Goal: Check status: Check status

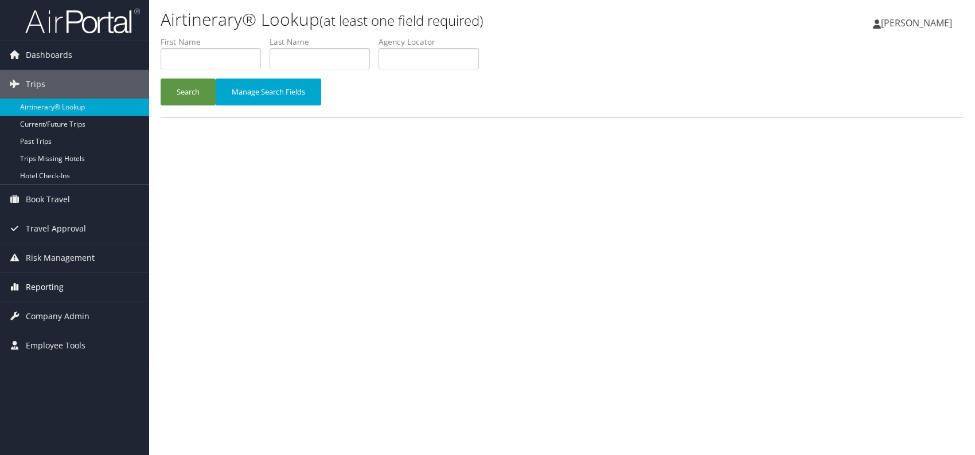
click at [51, 288] on span "Reporting" at bounding box center [45, 287] width 38 height 29
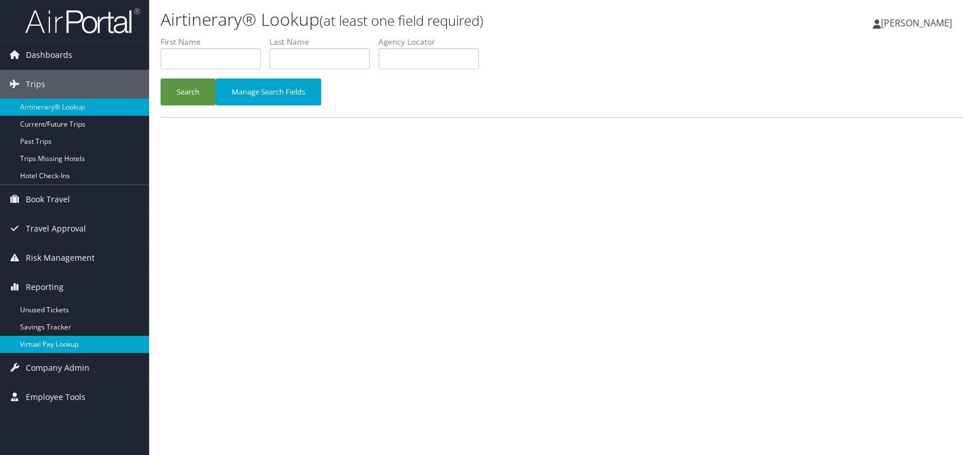
click at [65, 347] on link "Virtual Pay Lookup" at bounding box center [74, 344] width 149 height 17
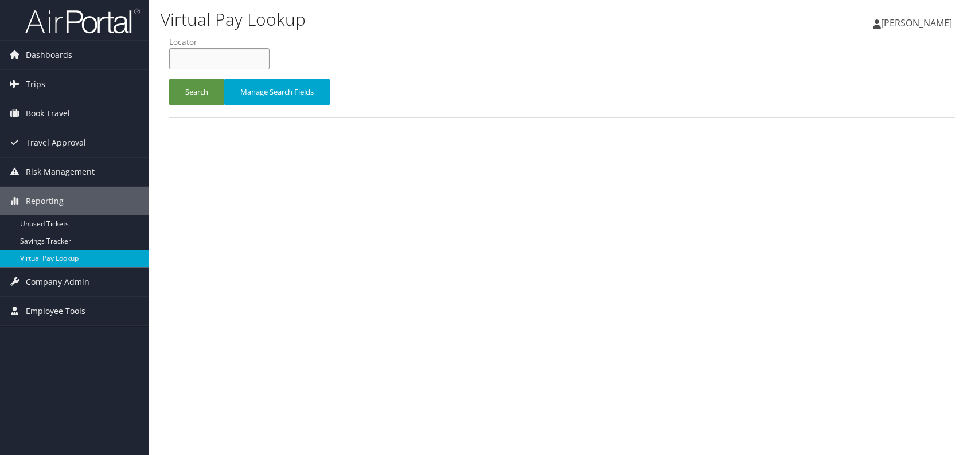
paste input "EZLKUR"
click at [193, 90] on button "Search" at bounding box center [196, 92] width 55 height 27
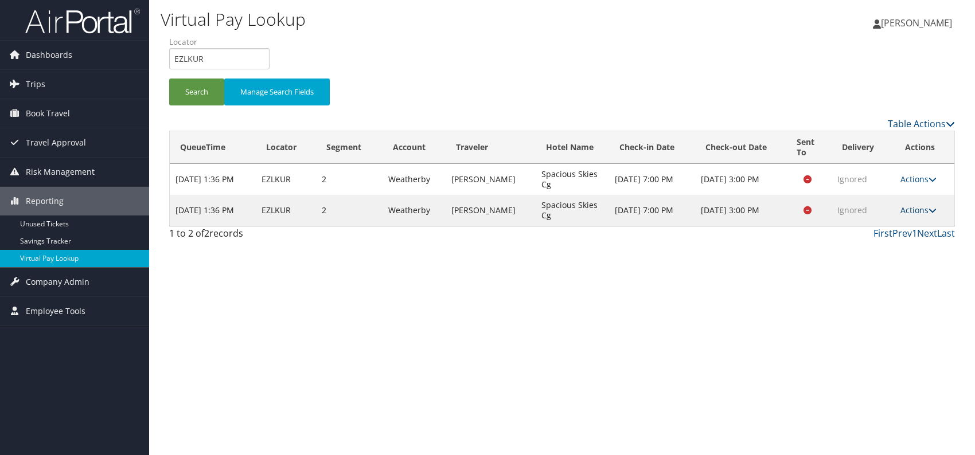
click at [926, 206] on link "Actions" at bounding box center [918, 210] width 36 height 11
click at [900, 242] on link "Logs" at bounding box center [897, 245] width 72 height 19
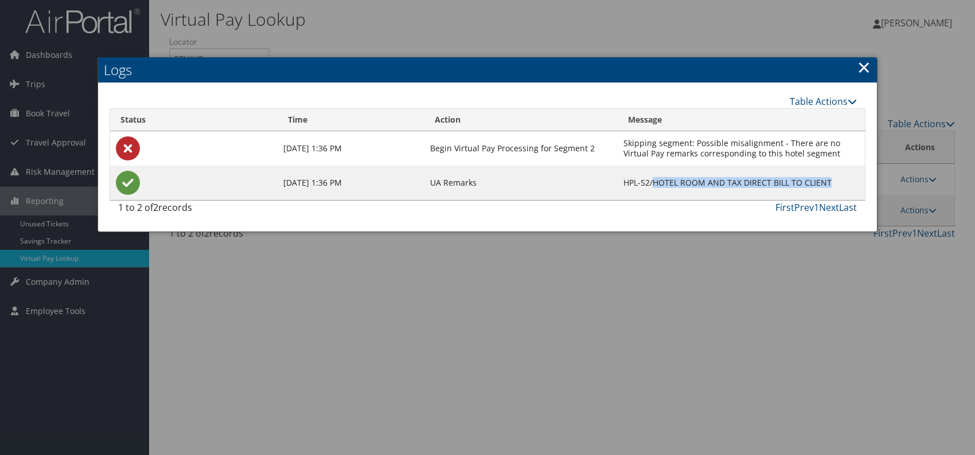
drag, startPoint x: 657, startPoint y: 181, endPoint x: 842, endPoint y: 186, distance: 184.7
click at [842, 186] on td "HPL-S2/HOTEL ROOM AND TAX DIRECT BILL TO CLIENT" at bounding box center [740, 183] width 247 height 34
copy td "HOTEL ROOM AND TAX DIRECT BILL TO CLIENT"
click at [867, 66] on link "×" at bounding box center [863, 67] width 13 height 23
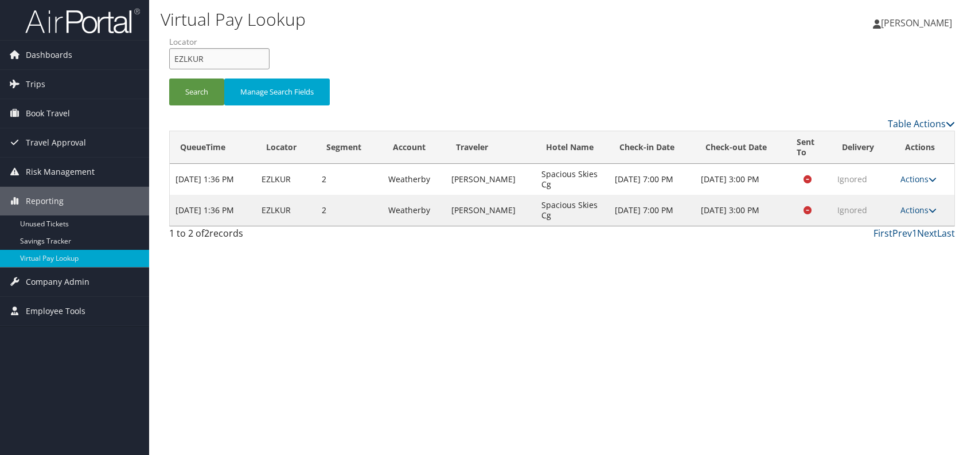
drag, startPoint x: 207, startPoint y: 65, endPoint x: 174, endPoint y: 64, distance: 33.3
click at [174, 65] on input "EZLKUR" at bounding box center [219, 58] width 100 height 21
paste input "SSWYFQ"
click at [195, 58] on input "SSWYFQ" at bounding box center [219, 58] width 100 height 21
click at [193, 58] on input "SSWYFQ" at bounding box center [219, 58] width 100 height 21
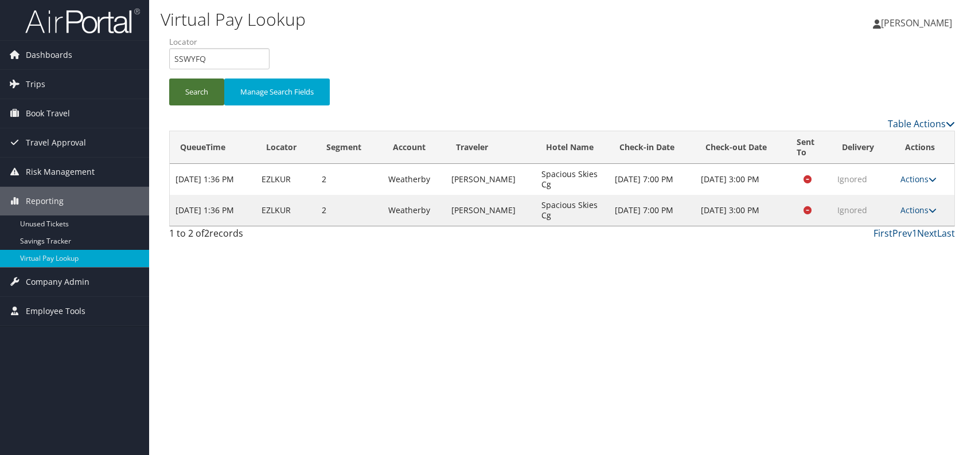
click at [178, 87] on button "Search" at bounding box center [196, 92] width 55 height 27
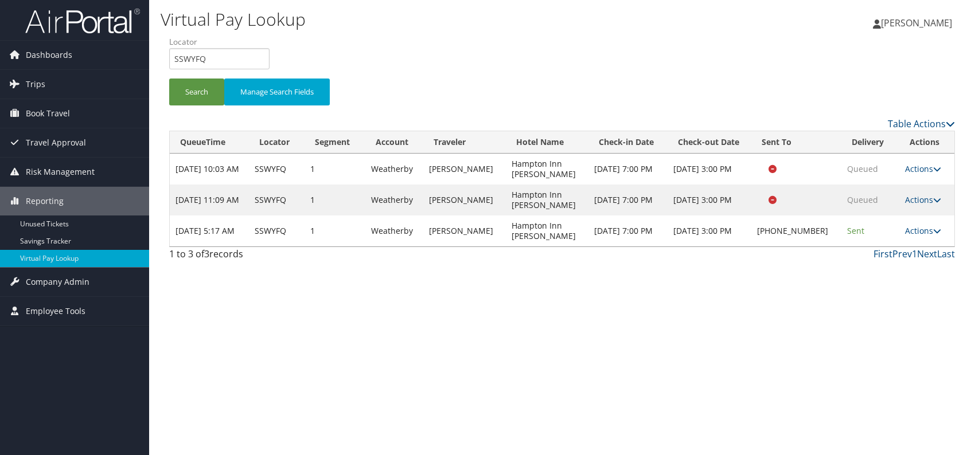
click at [855, 341] on div "Virtual Pay Lookup [PERSON_NAME] [PERSON_NAME] My Settings Travel Agency Contac…" at bounding box center [562, 227] width 826 height 455
drag, startPoint x: 159, startPoint y: 59, endPoint x: 150, endPoint y: 59, distance: 8.6
click at [150, 59] on div "Virtual Pay Lookup [PERSON_NAME] [PERSON_NAME] My Settings Travel Agency Contac…" at bounding box center [562, 227] width 826 height 455
paste input "IEGVGB"
click at [193, 57] on input "IEGVGB" at bounding box center [219, 58] width 100 height 21
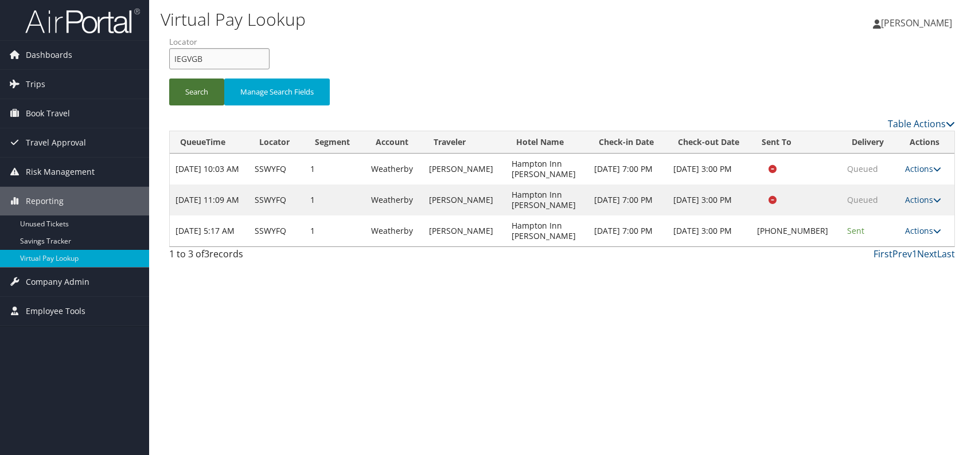
type input "IEGVGB"
click at [188, 89] on button "Search" at bounding box center [196, 92] width 55 height 27
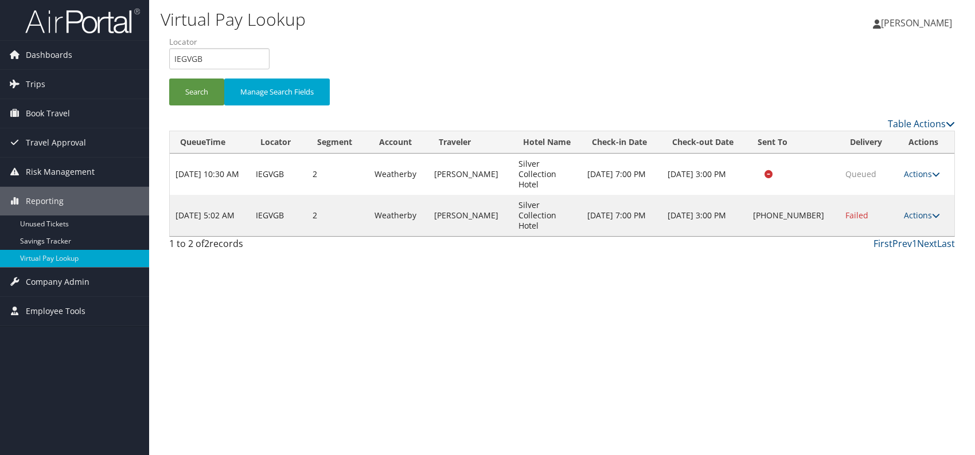
click at [805, 329] on div "Virtual Pay Lookup [PERSON_NAME] [PERSON_NAME] My Settings Travel Agency Contac…" at bounding box center [562, 227] width 826 height 455
click at [920, 210] on link "Actions" at bounding box center [922, 215] width 36 height 11
click at [858, 250] on link "Logs" at bounding box center [884, 245] width 98 height 19
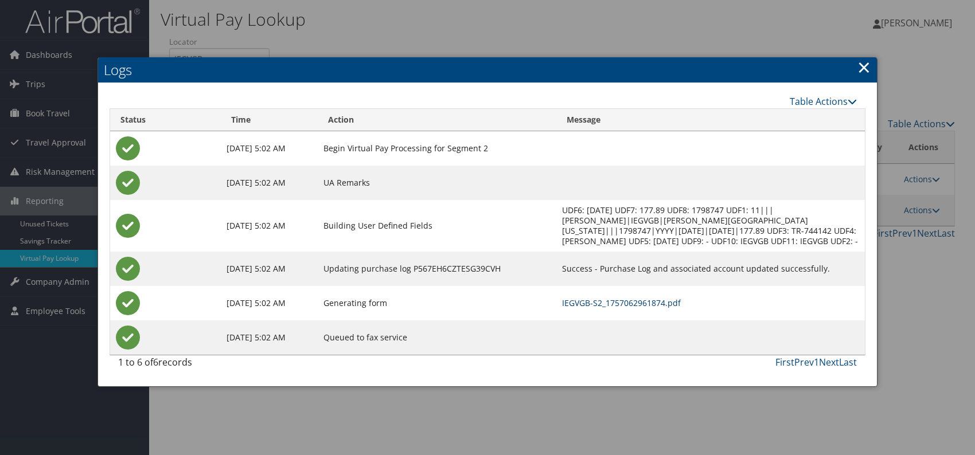
click at [629, 300] on link "IEGVGB-S2_1757062961874.pdf" at bounding box center [621, 303] width 119 height 11
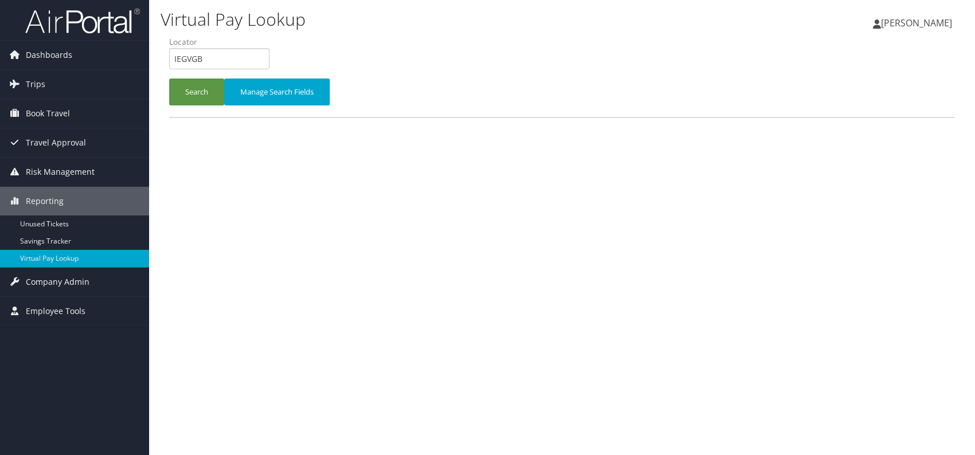
click at [174, 57] on input "IEGVGB" at bounding box center [219, 58] width 100 height 21
type input "MTHBAH"
click at [189, 101] on button "Search" at bounding box center [196, 92] width 55 height 27
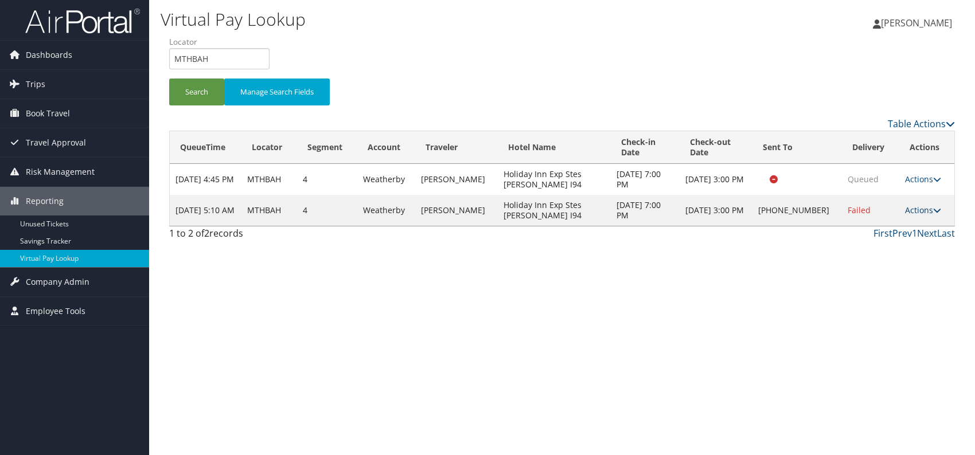
click at [922, 212] on link "Actions" at bounding box center [923, 210] width 36 height 11
click at [874, 244] on link "Logs" at bounding box center [886, 245] width 98 height 19
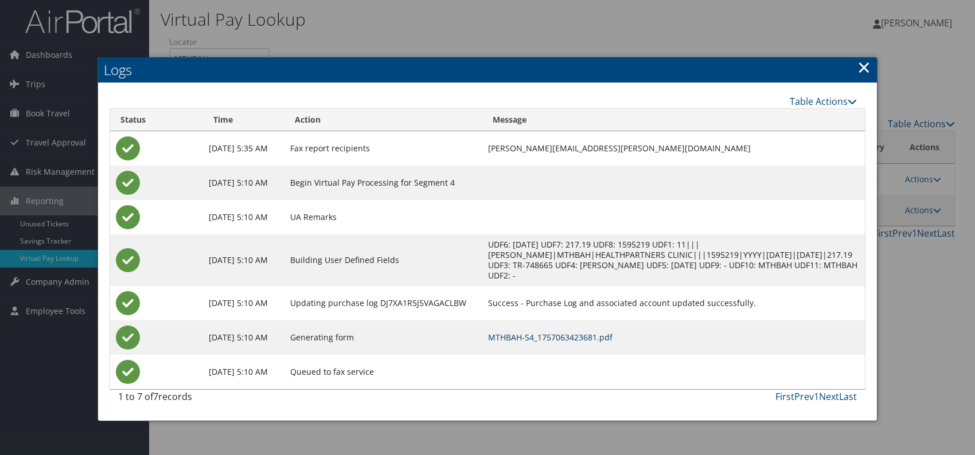
click at [611, 334] on link "MTHBAH-S4_1757063423681.pdf" at bounding box center [550, 337] width 124 height 11
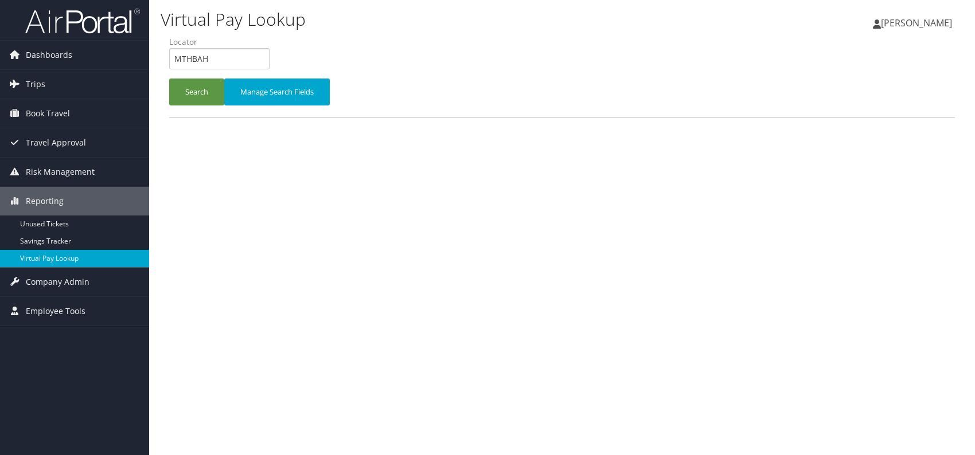
click at [174, 57] on input "MTHBAH" at bounding box center [219, 58] width 100 height 21
click at [193, 85] on button "Search" at bounding box center [196, 92] width 55 height 27
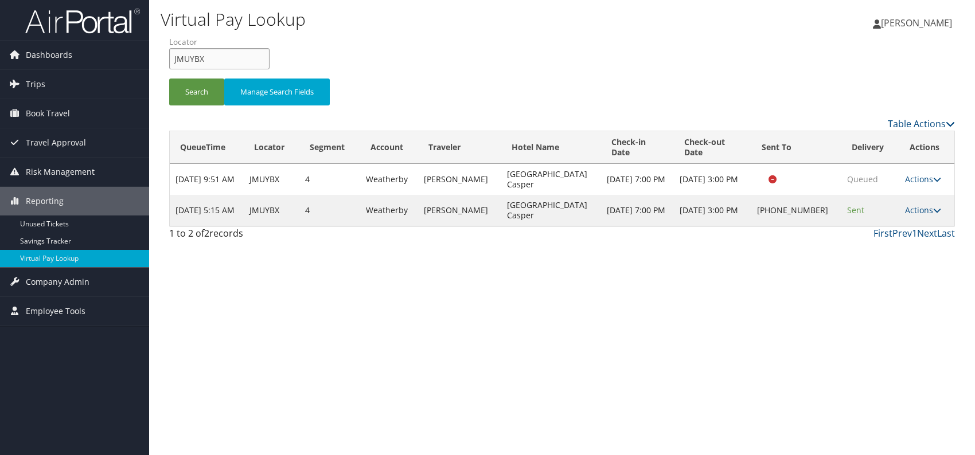
drag, startPoint x: 174, startPoint y: 57, endPoint x: 167, endPoint y: 58, distance: 7.0
click at [169, 58] on form "QueueTime Locator JMUYBX Segment Account Traveler Hotel Name Check-in Date Chec…" at bounding box center [561, 76] width 785 height 80
paste input "CRMXIH"
type input "CRMXIH"
click at [198, 93] on button "Search" at bounding box center [196, 92] width 55 height 27
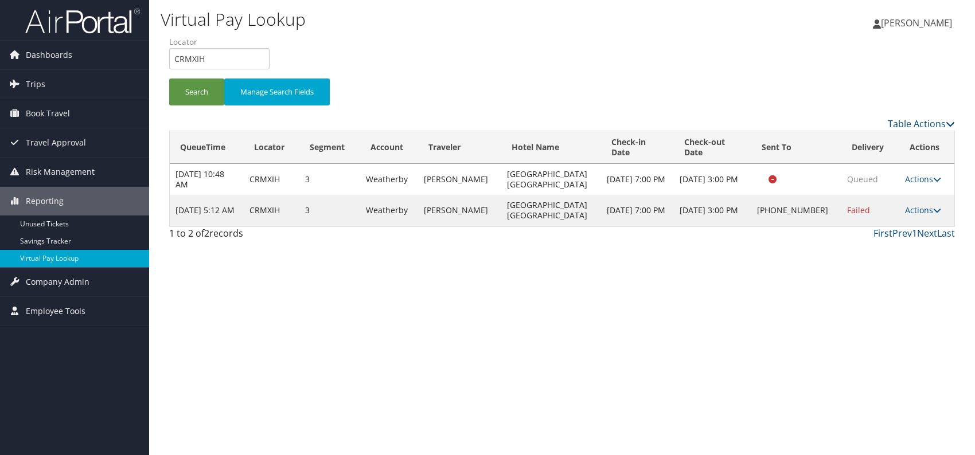
click at [921, 205] on link "Actions" at bounding box center [923, 210] width 36 height 11
click at [896, 236] on link "Logs" at bounding box center [885, 235] width 98 height 19
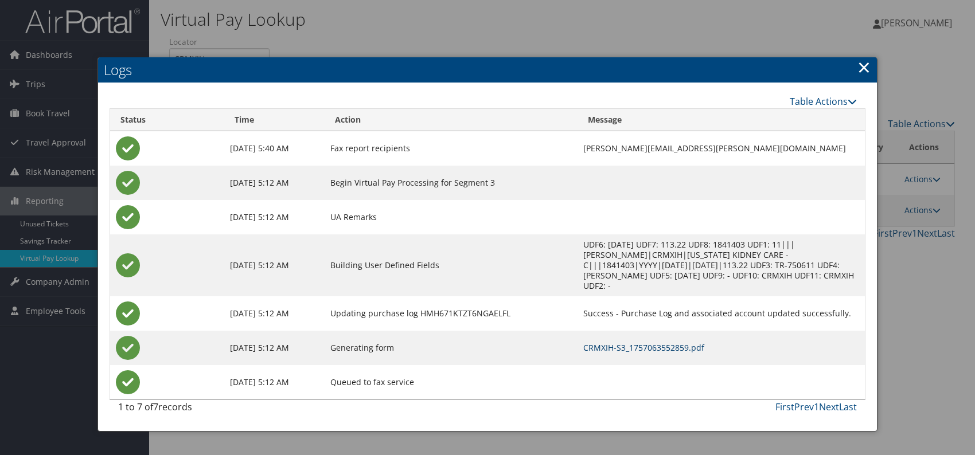
click at [583, 342] on link "CRMXIH-S3_1757063552859.pdf" at bounding box center [643, 347] width 121 height 11
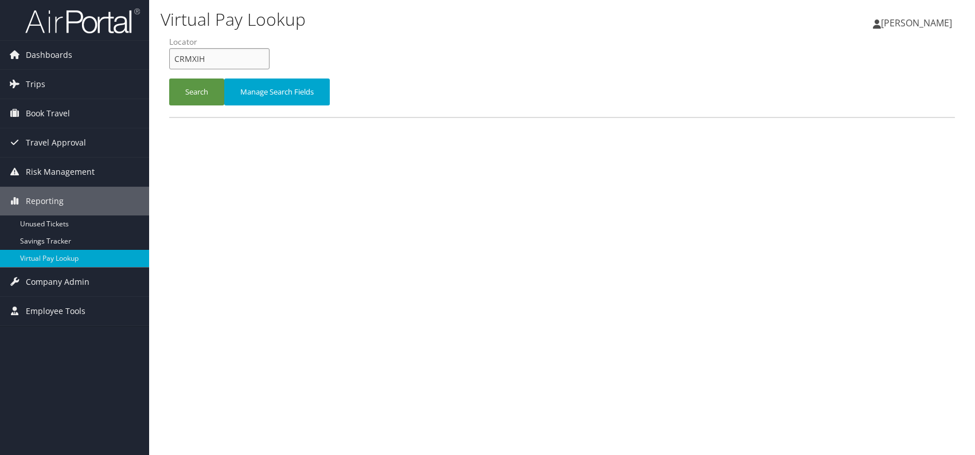
drag, startPoint x: 214, startPoint y: 57, endPoint x: 168, endPoint y: 60, distance: 46.5
click at [169, 60] on form "QueueTime Locator CRMXIH Segment Account Traveler Hotel Name Check-in Date Chec…" at bounding box center [561, 76] width 785 height 80
paste input "KOFNGX"
click at [195, 61] on input "KOFNGX" at bounding box center [219, 58] width 100 height 21
click at [193, 61] on input "KOFNGX" at bounding box center [219, 58] width 100 height 21
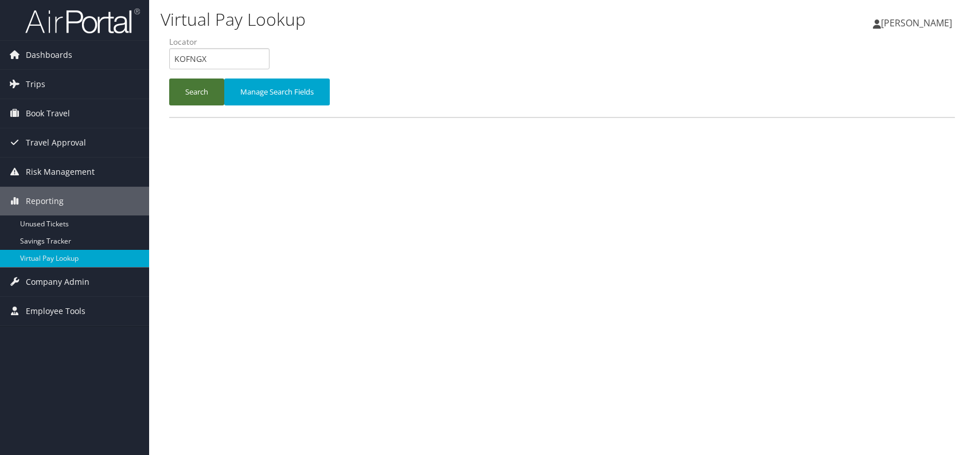
click at [197, 85] on button "Search" at bounding box center [196, 92] width 55 height 27
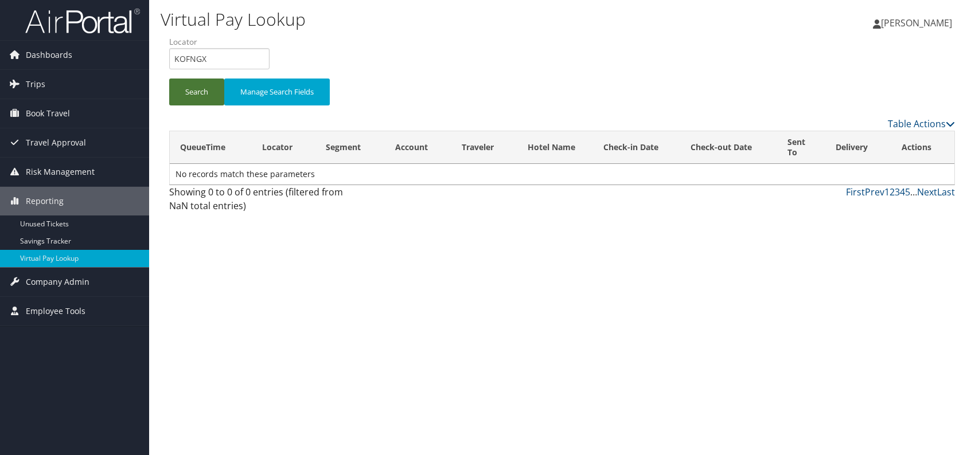
click at [190, 94] on button "Search" at bounding box center [196, 92] width 55 height 27
drag, startPoint x: 203, startPoint y: 62, endPoint x: 169, endPoint y: 62, distance: 33.8
click at [169, 62] on form "QueueTime Locator KOFNGX Segment Account Traveler Hotel Name Check-in Date Chec…" at bounding box center [561, 76] width 785 height 80
paste input "CMNPWZ"
click at [189, 94] on button "Search" at bounding box center [196, 92] width 55 height 27
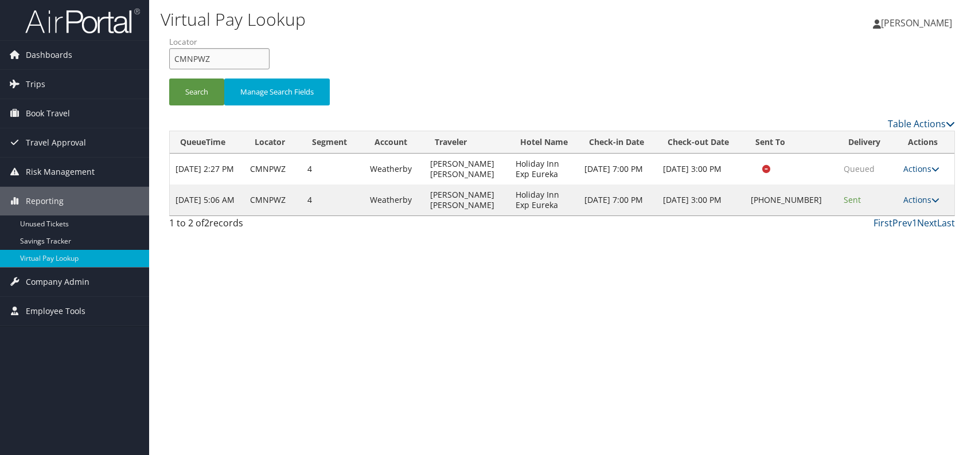
drag, startPoint x: 219, startPoint y: 52, endPoint x: 173, endPoint y: 60, distance: 46.7
click at [173, 60] on input "CMNPWZ" at bounding box center [219, 58] width 100 height 21
paste input "OVXDZA"
click at [193, 60] on input "OVXDZA" at bounding box center [219, 58] width 100 height 21
click at [200, 89] on button "Search" at bounding box center [196, 92] width 55 height 27
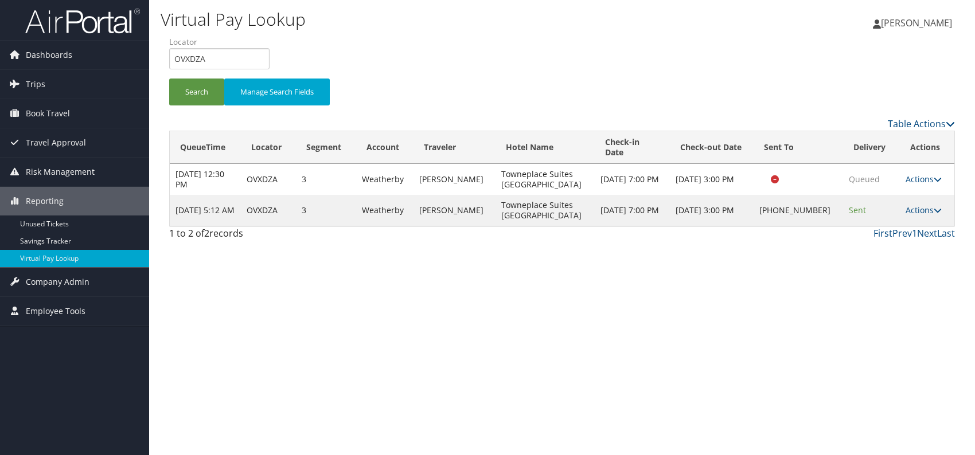
click at [881, 300] on div "Virtual Pay Lookup [PERSON_NAME] [PERSON_NAME] My Settings Travel Agency Contac…" at bounding box center [562, 227] width 826 height 455
drag, startPoint x: 214, startPoint y: 62, endPoint x: 175, endPoint y: 58, distance: 39.3
click at [175, 58] on input "OVXDZA" at bounding box center [219, 58] width 100 height 21
paste input "WBYBOW"
click at [195, 92] on button "Search" at bounding box center [196, 92] width 55 height 27
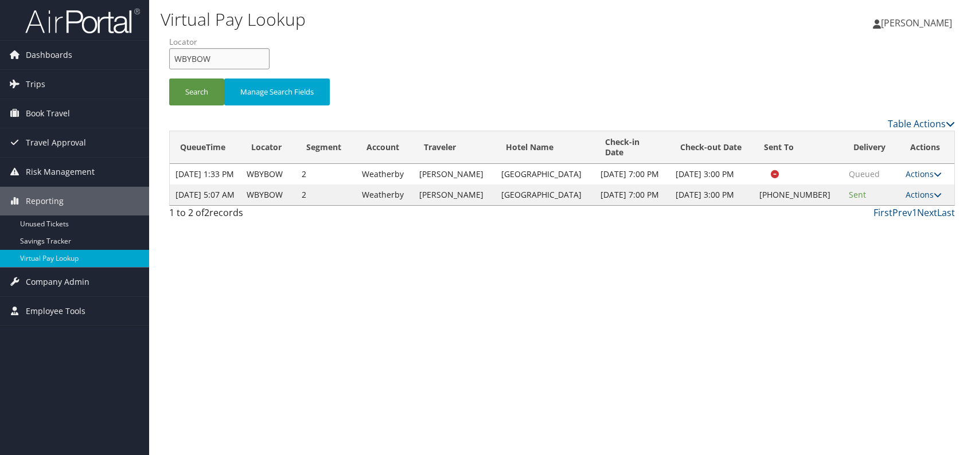
drag, startPoint x: 232, startPoint y: 64, endPoint x: 177, endPoint y: 60, distance: 55.2
click at [177, 60] on input "WBYBOW" at bounding box center [219, 58] width 100 height 21
paste input "JSQMA"
click at [194, 89] on button "Search" at bounding box center [196, 92] width 55 height 27
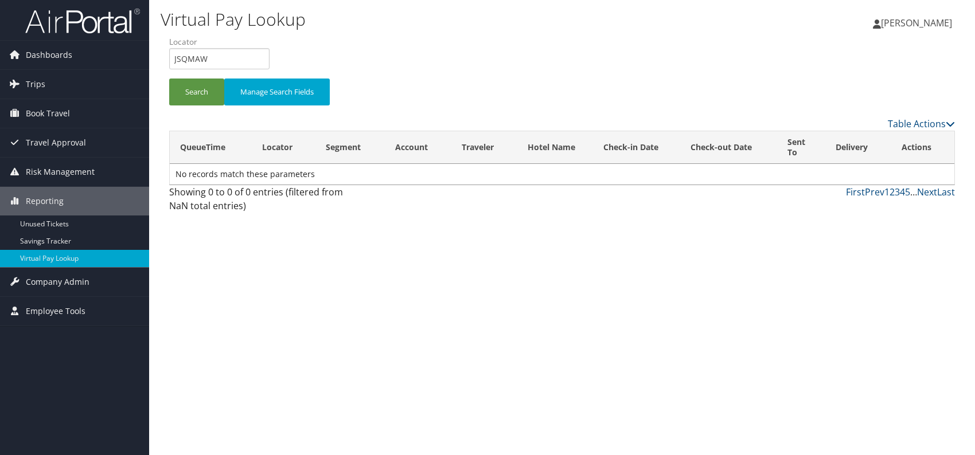
click at [766, 288] on div "Virtual Pay Lookup [PERSON_NAME] [PERSON_NAME] My Settings Travel Agency Contac…" at bounding box center [562, 227] width 826 height 455
drag, startPoint x: 202, startPoint y: 53, endPoint x: 184, endPoint y: 53, distance: 17.8
click at [184, 53] on input "JSQMAW" at bounding box center [219, 58] width 100 height 21
drag, startPoint x: 213, startPoint y: 53, endPoint x: 163, endPoint y: 58, distance: 50.8
click at [169, 58] on form "QueueTime Locator JSQMAW Segment Account Traveler Hotel Name Check-in Date Chec…" at bounding box center [561, 76] width 785 height 80
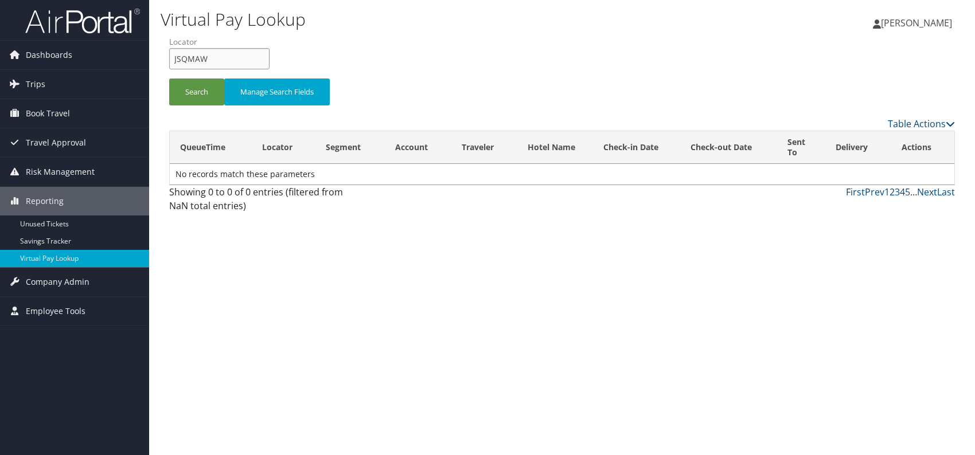
paste input "MZOGHF"
click at [193, 59] on input "MZOGHF" at bounding box center [219, 58] width 100 height 21
type input "MZOGHF"
click at [204, 90] on button "Search" at bounding box center [196, 92] width 55 height 27
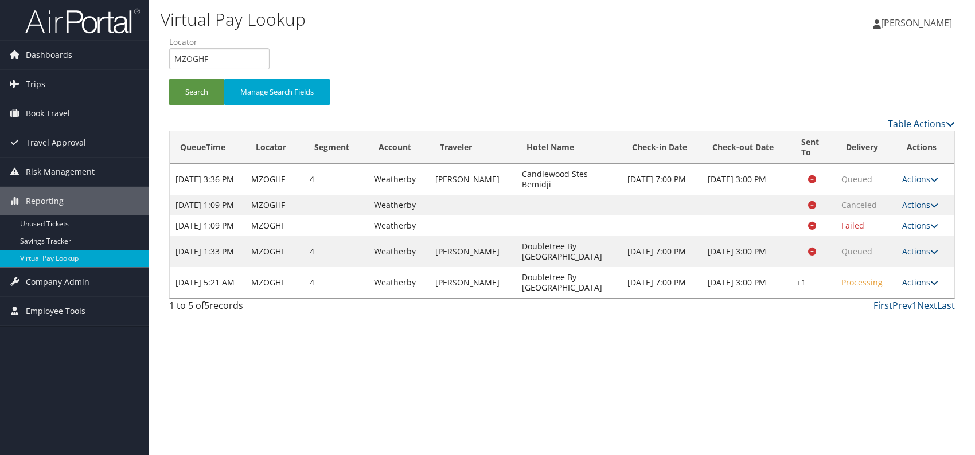
click at [917, 288] on link "Actions" at bounding box center [920, 282] width 36 height 11
click at [866, 353] on link "Logs" at bounding box center [882, 354] width 98 height 19
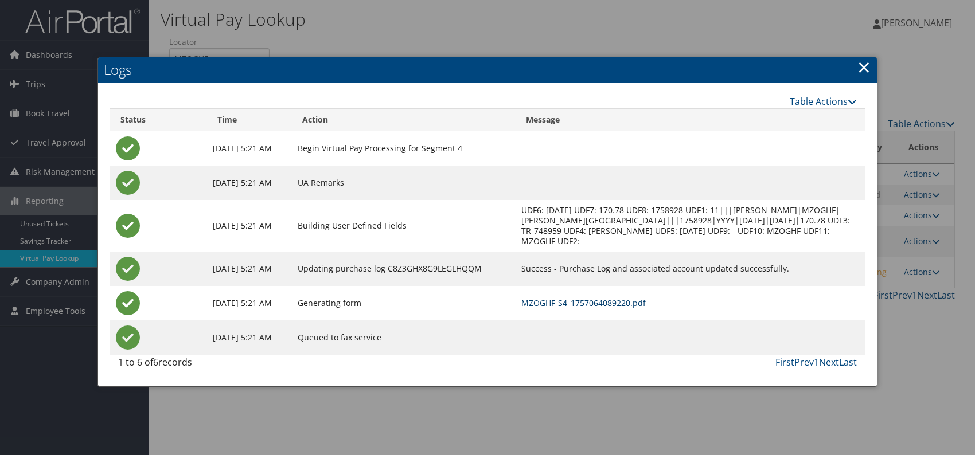
click at [646, 304] on link "MZOGHF-S4_1757064089220.pdf" at bounding box center [583, 303] width 124 height 11
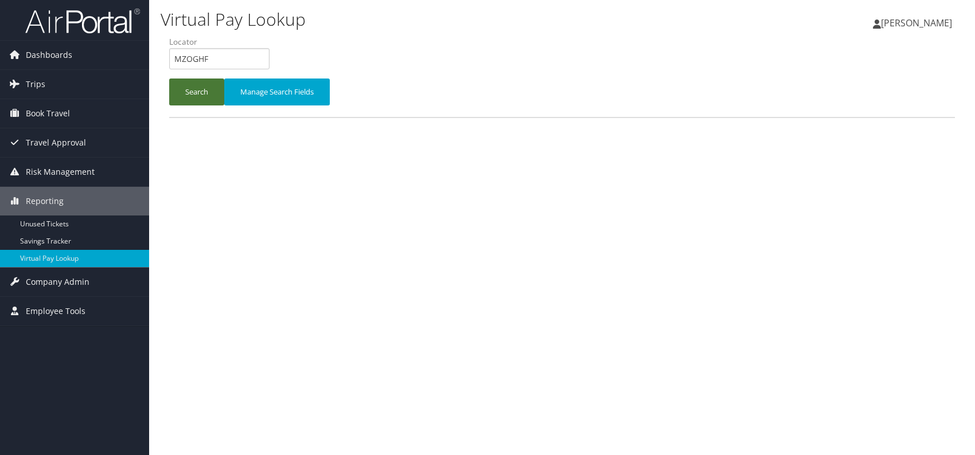
click at [194, 88] on button "Search" at bounding box center [196, 92] width 55 height 27
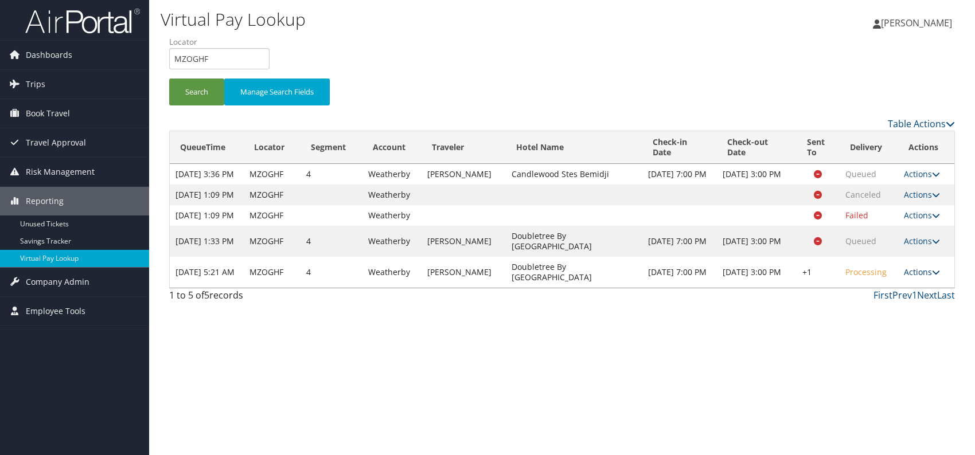
click at [927, 277] on link "Actions" at bounding box center [922, 272] width 36 height 11
click at [900, 327] on link "Resend" at bounding box center [887, 319] width 98 height 19
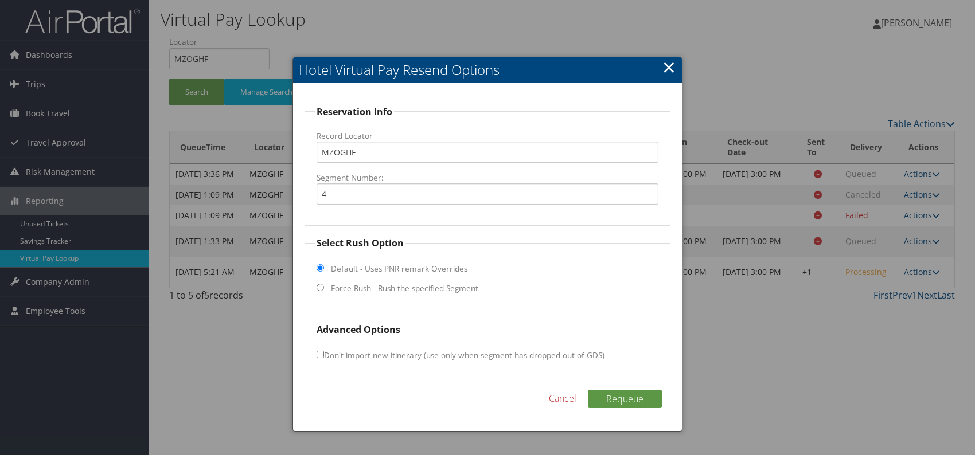
click at [323, 290] on input "Force Rush - Rush the specified Segment" at bounding box center [319, 287] width 7 height 7
radio input "true"
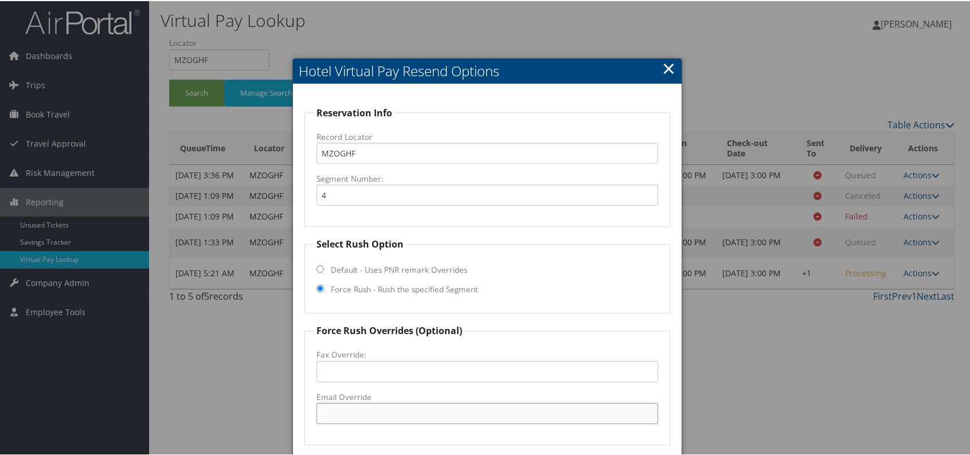
paste input "BJILS_DT_Hotel @[DOMAIN_NAME]"
drag, startPoint x: 380, startPoint y: 413, endPoint x: 397, endPoint y: 416, distance: 18.0
click at [381, 413] on input "BJILS_DT_Hotel @[DOMAIN_NAME]" at bounding box center [487, 412] width 342 height 21
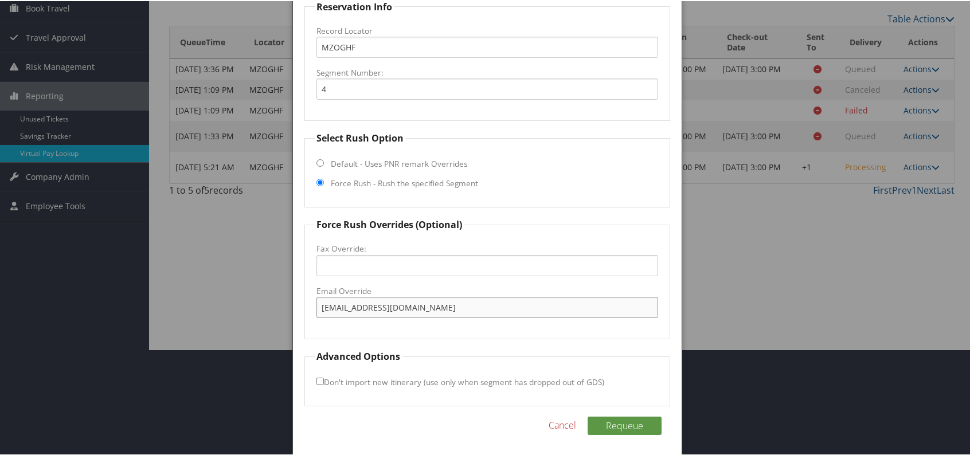
scroll to position [107, 0]
type input "[EMAIL_ADDRESS][DOMAIN_NAME]"
click at [621, 423] on button "Requeue" at bounding box center [625, 424] width 74 height 18
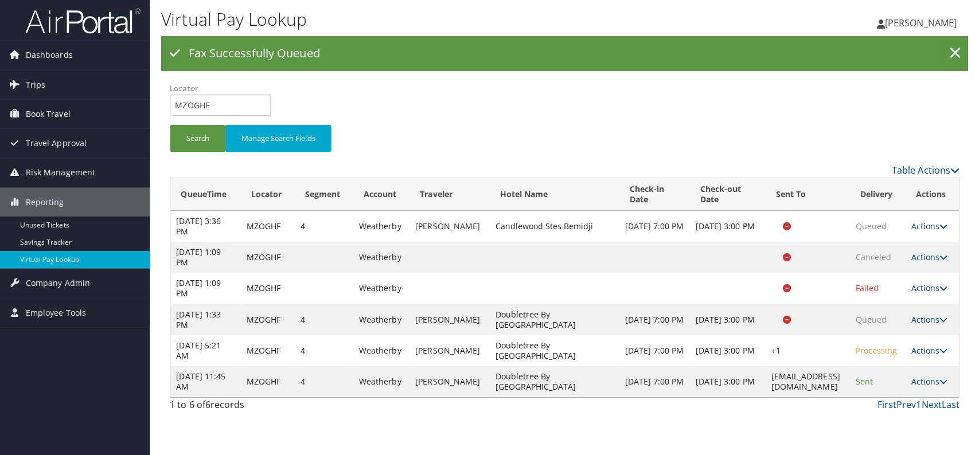
scroll to position [0, 0]
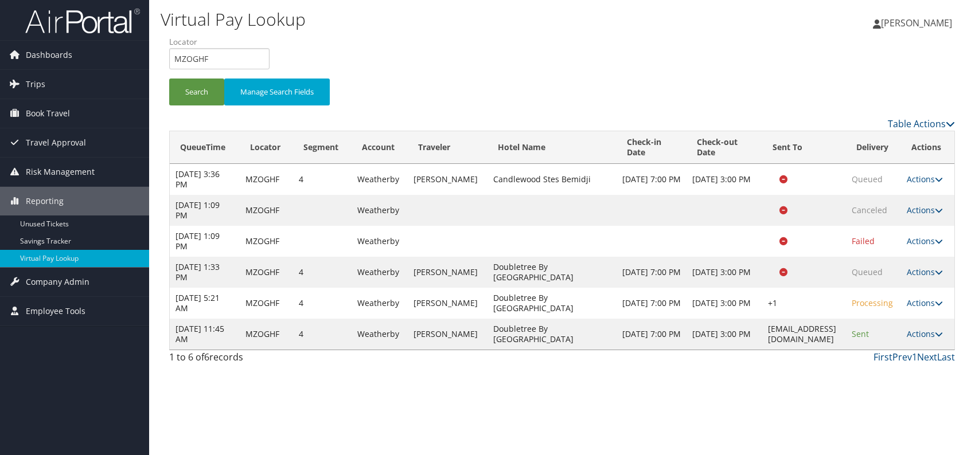
click at [757, 401] on div "Virtual Pay Lookup [PERSON_NAME] [PERSON_NAME] My Settings Travel Agency Contac…" at bounding box center [562, 227] width 826 height 455
drag, startPoint x: 178, startPoint y: 60, endPoint x: 172, endPoint y: 61, distance: 6.4
click at [172, 61] on input "MZOGHF" at bounding box center [219, 58] width 100 height 21
paste input "YUMJFN"
click at [194, 57] on input "YUMJFN" at bounding box center [219, 58] width 100 height 21
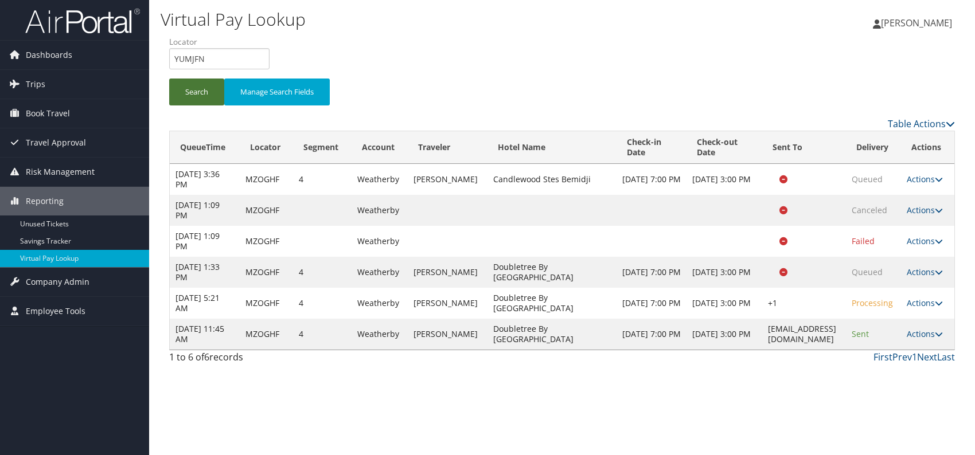
click at [196, 89] on button "Search" at bounding box center [196, 92] width 55 height 27
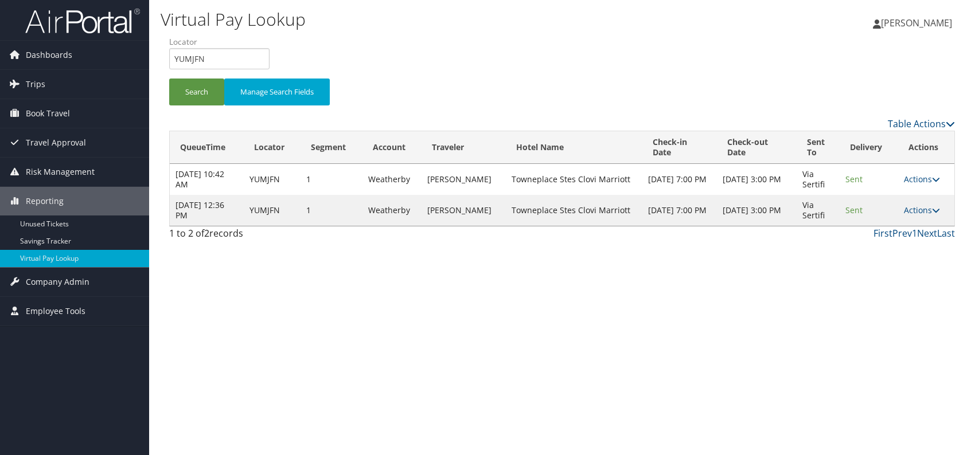
click at [848, 267] on div "Virtual Pay Lookup [PERSON_NAME] [PERSON_NAME] My Settings Travel Agency Contac…" at bounding box center [562, 227] width 826 height 455
drag, startPoint x: 152, startPoint y: 60, endPoint x: 178, endPoint y: 60, distance: 26.4
click at [150, 60] on div "Virtual Pay Lookup [PERSON_NAME] [PERSON_NAME] My Settings Travel Agency Contac…" at bounding box center [562, 227] width 826 height 455
paste input "CDJYEU"
click at [195, 96] on button "Search" at bounding box center [196, 92] width 55 height 27
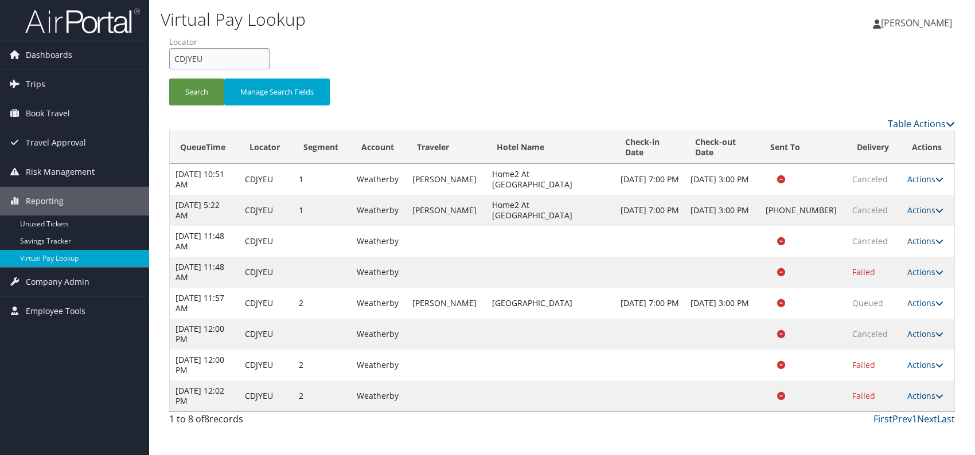
drag, startPoint x: 209, startPoint y: 56, endPoint x: 165, endPoint y: 64, distance: 44.9
click at [169, 64] on form "QueueTime Locator CDJYEU Segment Account Traveler Hotel Name Check-in Date Chec…" at bounding box center [561, 76] width 785 height 80
paste input "HQMKGY"
click at [193, 56] on input "HQMKGY" at bounding box center [219, 58] width 100 height 21
click at [195, 100] on button "Search" at bounding box center [196, 92] width 55 height 27
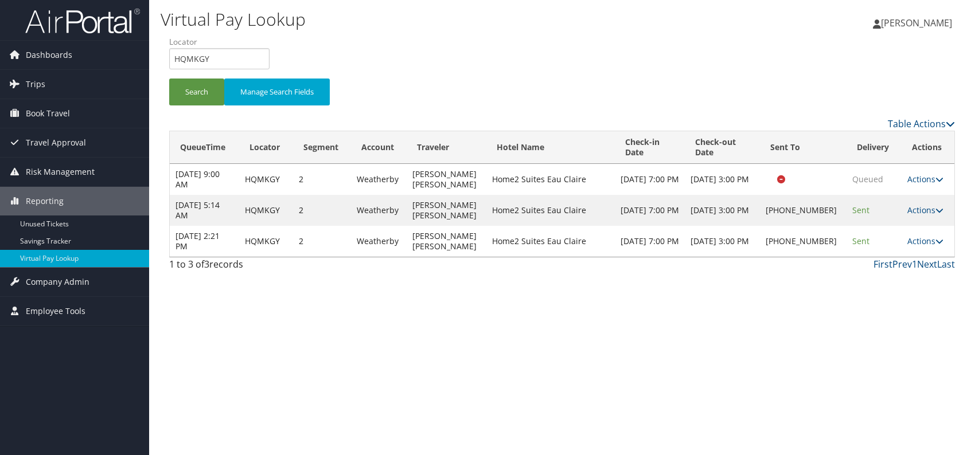
click at [779, 318] on div "Virtual Pay Lookup [PERSON_NAME] [PERSON_NAME] My Settings Travel Agency Contac…" at bounding box center [562, 227] width 826 height 455
click at [733, 314] on div "Virtual Pay Lookup [PERSON_NAME] [PERSON_NAME] My Settings Travel Agency Contac…" at bounding box center [562, 227] width 826 height 455
drag, startPoint x: 180, startPoint y: 60, endPoint x: 144, endPoint y: 58, distance: 36.1
click at [144, 58] on div "Dashboards AirPortal 360™ (Manager) AirPortal 360™ (Agent) My Travel Dashboard …" at bounding box center [487, 227] width 975 height 455
paste input "JCEGHM"
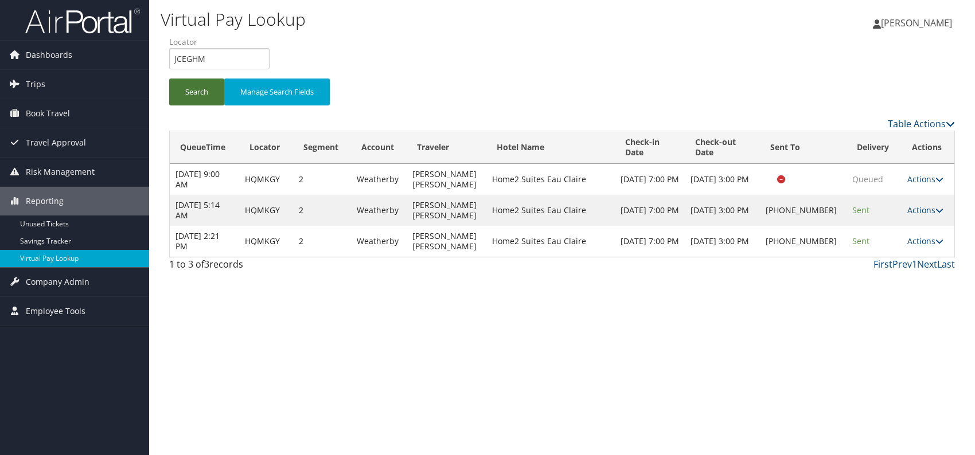
click at [198, 84] on button "Search" at bounding box center [196, 92] width 55 height 27
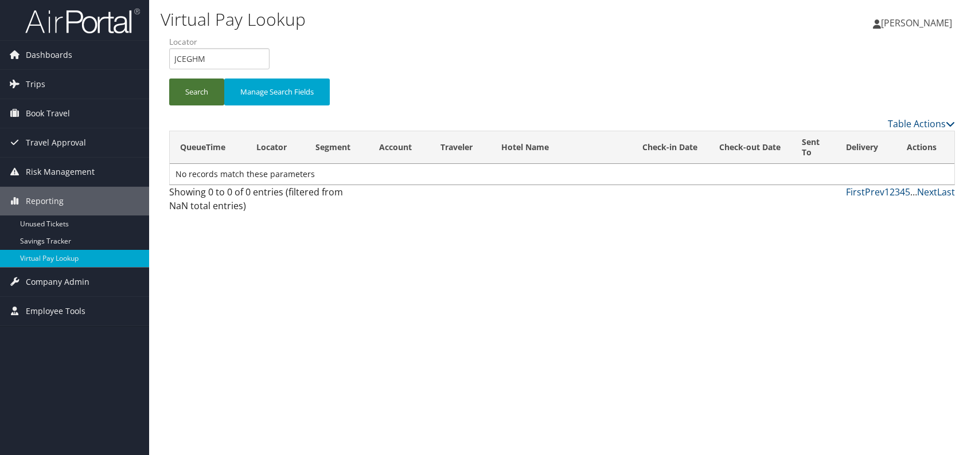
click at [198, 93] on button "Search" at bounding box center [196, 92] width 55 height 27
click at [198, 87] on button "Search" at bounding box center [196, 92] width 55 height 27
click at [468, 296] on div "Virtual Pay Lookup [PERSON_NAME] [PERSON_NAME] My Settings Travel Agency Contac…" at bounding box center [562, 227] width 826 height 455
drag, startPoint x: 194, startPoint y: 53, endPoint x: 167, endPoint y: 54, distance: 27.0
click at [169, 54] on form "QueueTime Locator JCEGHM Segment Account Traveler Hotel Name Check-in Date Chec…" at bounding box center [561, 76] width 785 height 80
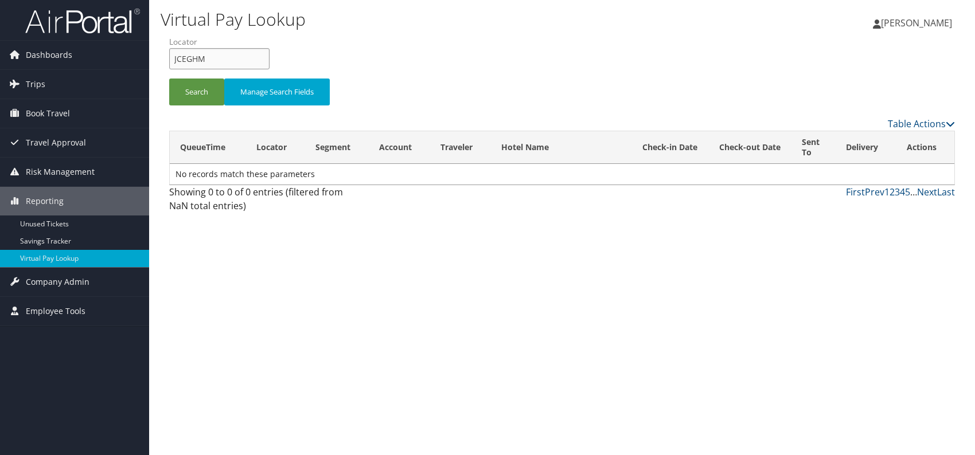
paste input "GKTITU"
click at [189, 97] on button "Search" at bounding box center [196, 92] width 55 height 27
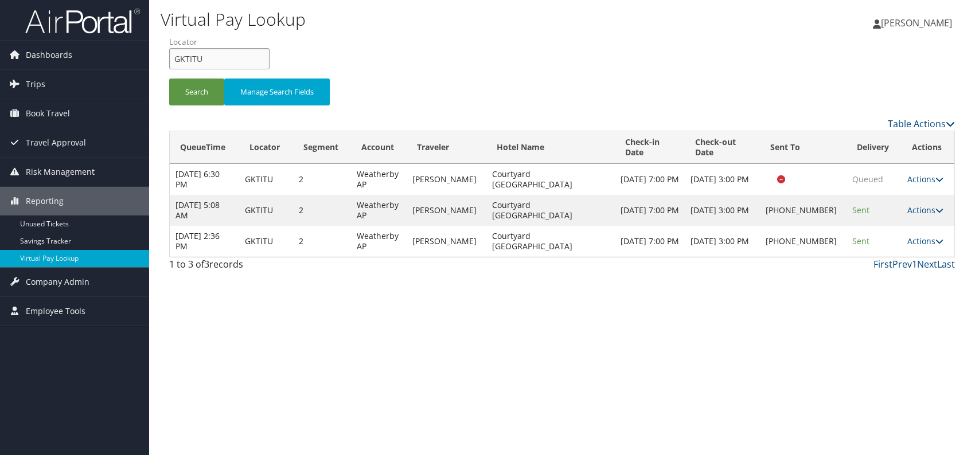
drag, startPoint x: 205, startPoint y: 56, endPoint x: 171, endPoint y: 61, distance: 33.6
click at [171, 61] on input "GKTITU" at bounding box center [219, 58] width 100 height 21
paste input "KMOBBN"
click at [195, 57] on input "KMOBBN" at bounding box center [219, 58] width 100 height 21
click at [171, 92] on button "Search" at bounding box center [196, 92] width 55 height 27
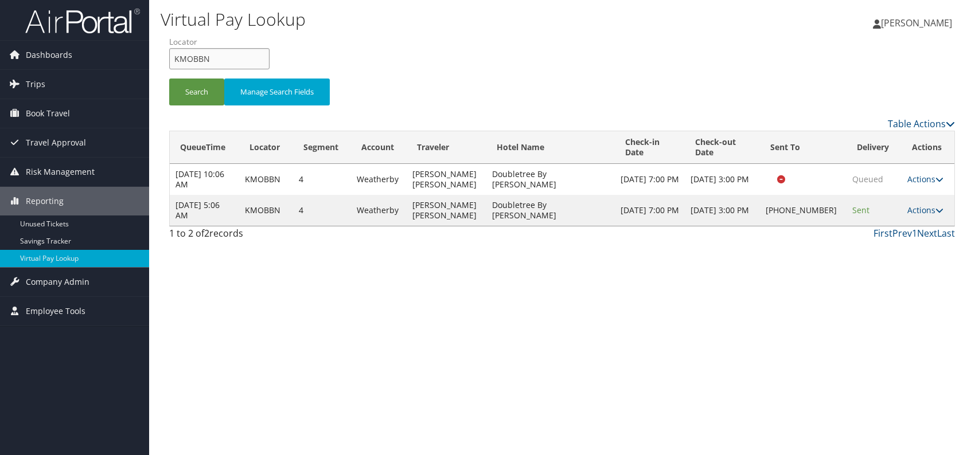
drag, startPoint x: 190, startPoint y: 63, endPoint x: 175, endPoint y: 59, distance: 15.4
click at [175, 59] on input "KMOBBN" at bounding box center [219, 58] width 100 height 21
paste input "JFALGL"
click at [193, 60] on input "JFALGL" at bounding box center [219, 58] width 100 height 21
click at [205, 88] on button "Search" at bounding box center [196, 92] width 55 height 27
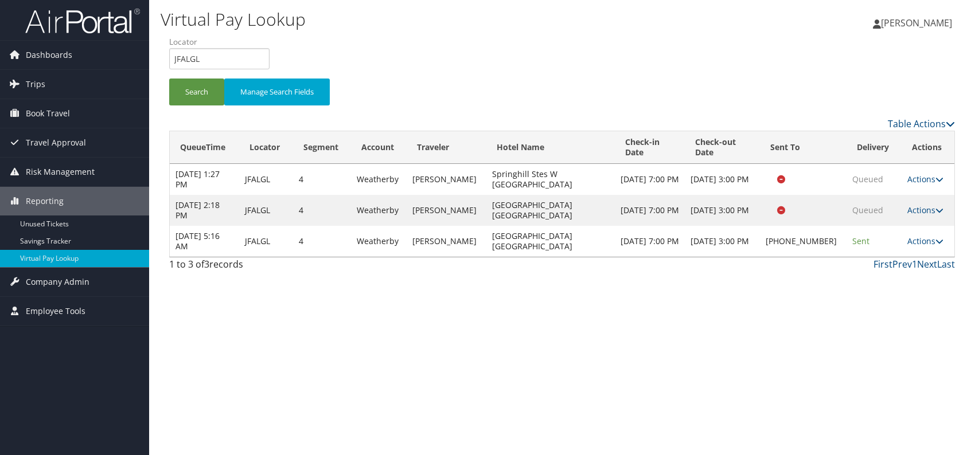
click at [832, 307] on div "Virtual Pay Lookup [PERSON_NAME] [PERSON_NAME] My Settings Travel Agency Contac…" at bounding box center [562, 227] width 826 height 455
drag, startPoint x: 180, startPoint y: 57, endPoint x: 173, endPoint y: 56, distance: 7.1
click at [171, 57] on input "JFALGL" at bounding box center [219, 58] width 100 height 21
paste input "CHBGIZ"
click at [195, 89] on button "Search" at bounding box center [196, 92] width 55 height 27
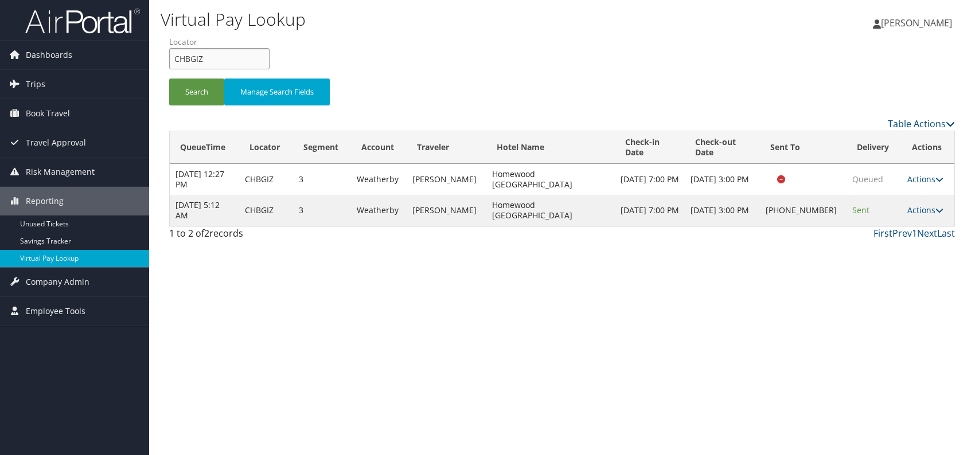
drag, startPoint x: 209, startPoint y: 54, endPoint x: 165, endPoint y: 54, distance: 44.1
click at [169, 54] on form "QueueTime Locator CHBGIZ Segment Account Traveler Hotel Name Check-in Date Chec…" at bounding box center [561, 76] width 785 height 80
paste input "IPLHKK"
click at [194, 54] on input "IPLHKK" at bounding box center [219, 58] width 100 height 21
type input "IPLHKK"
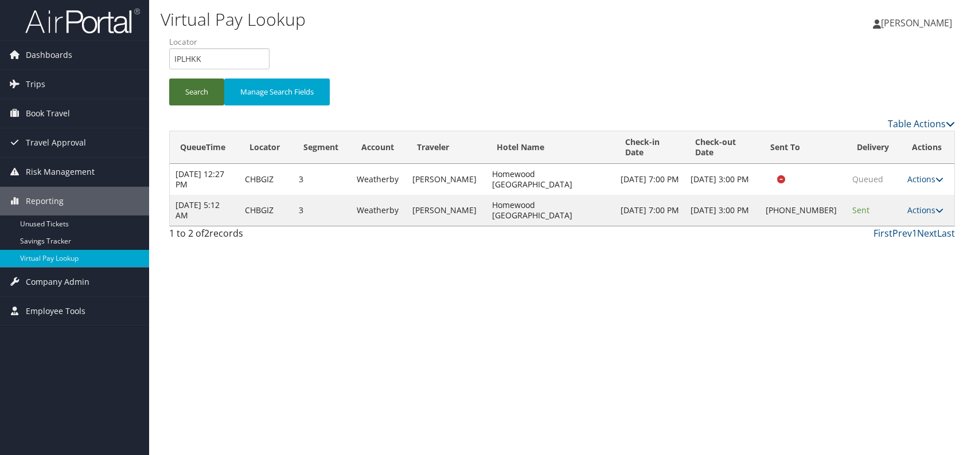
click at [202, 91] on button "Search" at bounding box center [196, 92] width 55 height 27
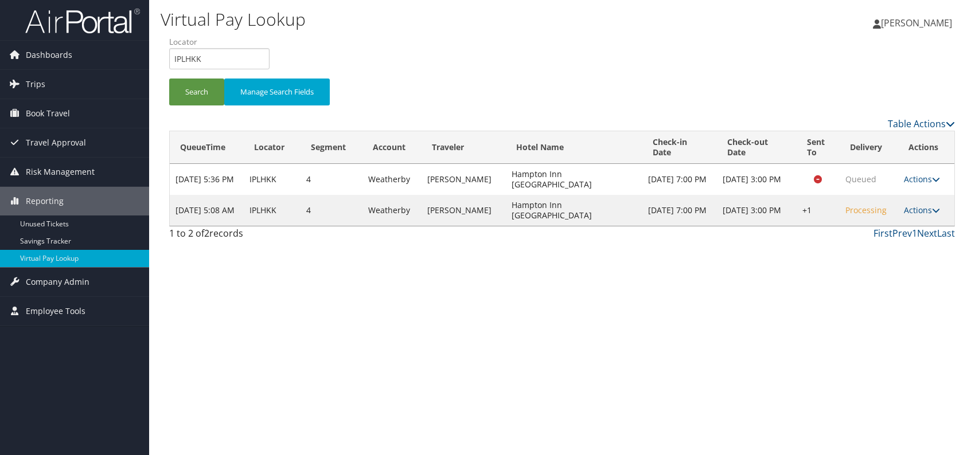
click at [929, 202] on td "Actions Resend Logs Delivery Information View Itinerary" at bounding box center [926, 210] width 56 height 31
click at [928, 208] on link "Actions" at bounding box center [922, 210] width 36 height 11
click at [864, 250] on link "Logs" at bounding box center [887, 245] width 98 height 19
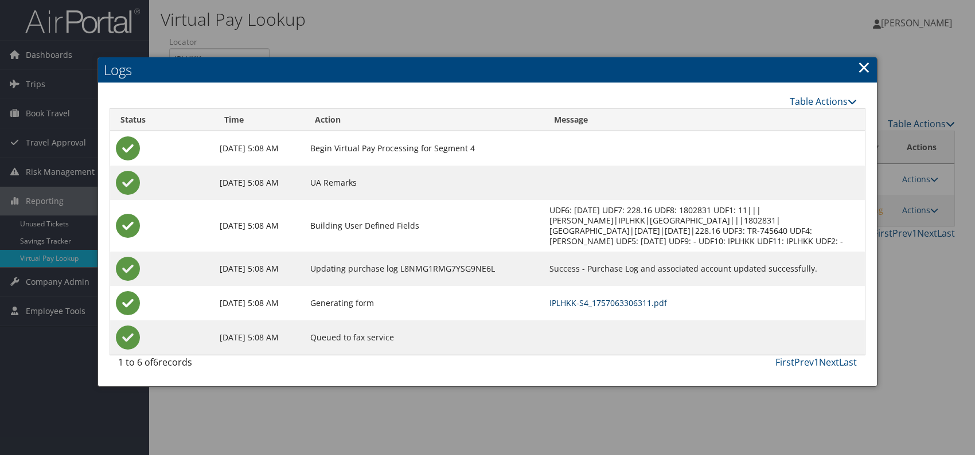
click at [638, 301] on link "IPLHKK-S4_1757063306311.pdf" at bounding box center [608, 303] width 118 height 11
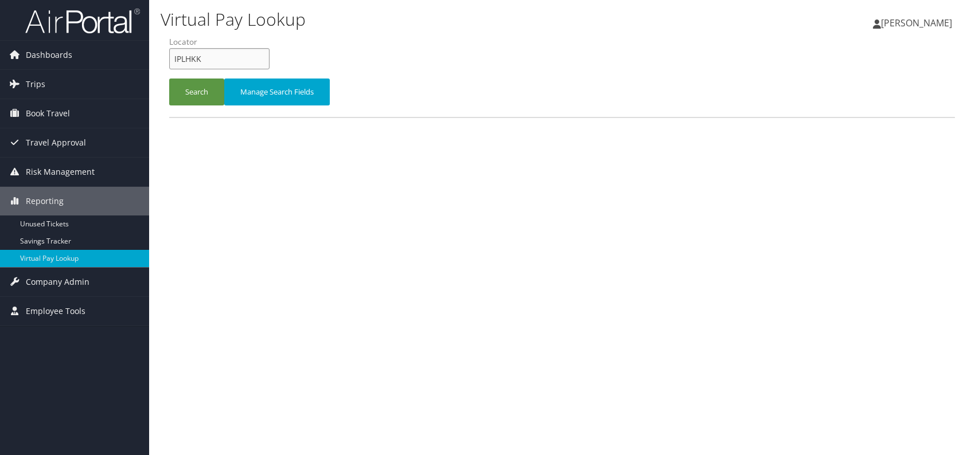
drag, startPoint x: 208, startPoint y: 56, endPoint x: 170, endPoint y: 56, distance: 38.4
click at [170, 56] on input "IPLHKK" at bounding box center [219, 58] width 100 height 21
paste input "NGLEFW"
click at [192, 85] on button "Search" at bounding box center [196, 92] width 55 height 27
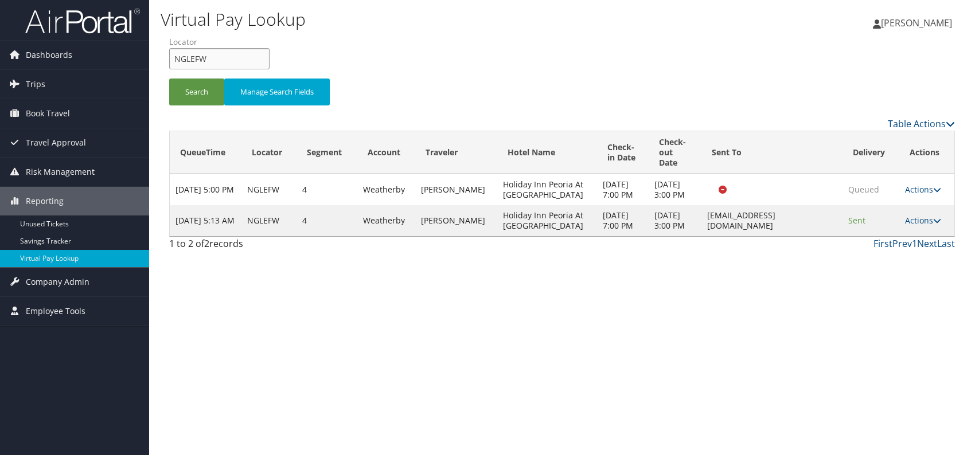
drag, startPoint x: 220, startPoint y: 58, endPoint x: 172, endPoint y: 58, distance: 48.2
click at [169, 58] on input "NGLEFW" at bounding box center [219, 58] width 100 height 21
paste input "KQKSBZ"
click at [202, 95] on button "Search" at bounding box center [196, 92] width 55 height 27
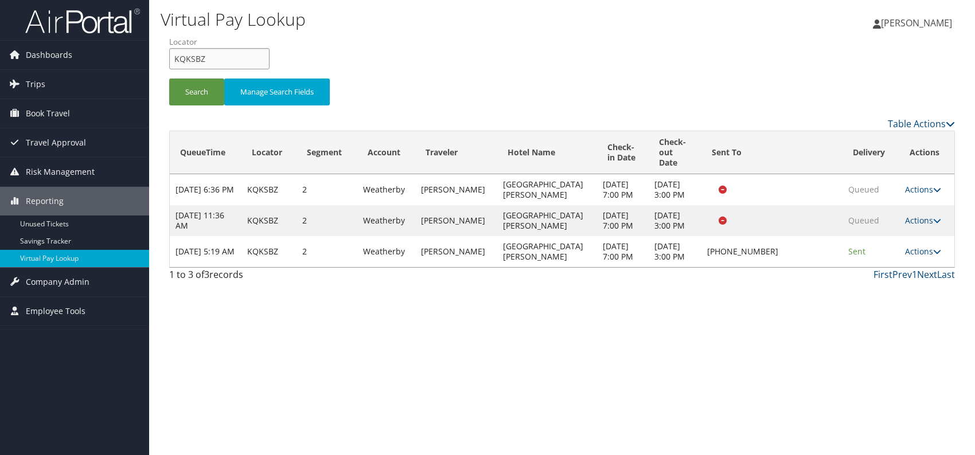
drag, startPoint x: 233, startPoint y: 55, endPoint x: 166, endPoint y: 53, distance: 67.1
click at [169, 53] on form "QueueTime Locator KQKSBZ Segment Account Traveler Hotel Name Check-in Date Chec…" at bounding box center [561, 76] width 785 height 80
paste input "MZLMZO"
click at [197, 98] on button "Search" at bounding box center [196, 92] width 55 height 27
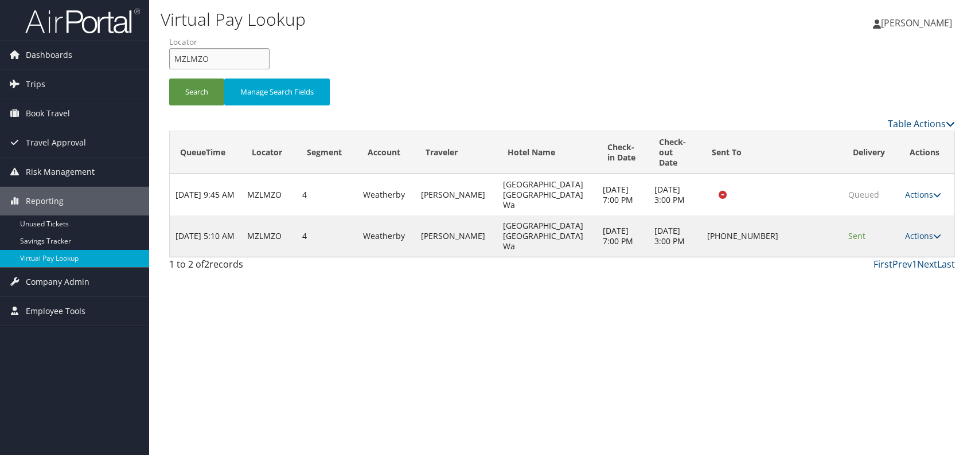
drag, startPoint x: 187, startPoint y: 58, endPoint x: 176, endPoint y: 57, distance: 10.9
click at [176, 57] on input "MZLMZO" at bounding box center [219, 58] width 100 height 21
paste input "KLBSNA"
click at [194, 90] on button "Search" at bounding box center [196, 92] width 55 height 27
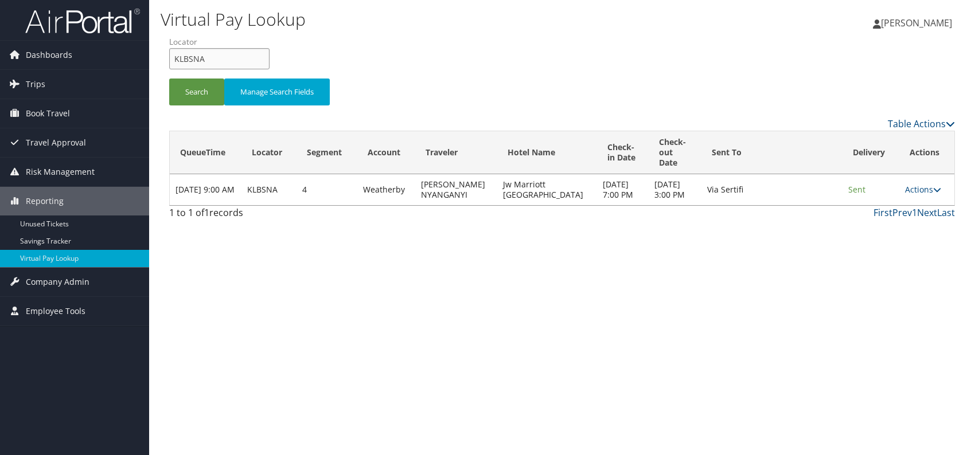
drag, startPoint x: 209, startPoint y: 60, endPoint x: 161, endPoint y: 56, distance: 47.7
click at [159, 56] on div "Virtual Pay Lookup [PERSON_NAME] [PERSON_NAME] My Settings Travel Agency Contac…" at bounding box center [562, 227] width 826 height 455
paste input "LPPDCZ"
click at [201, 89] on button "Search" at bounding box center [196, 92] width 55 height 27
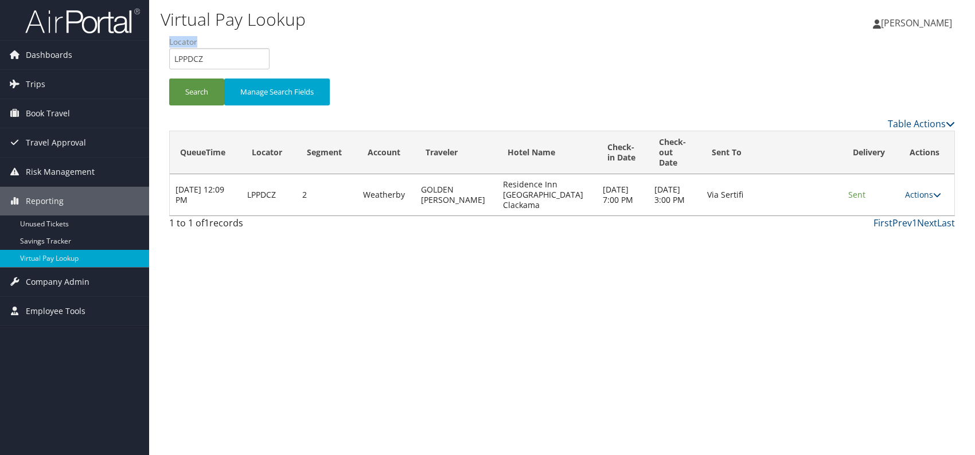
drag, startPoint x: 232, startPoint y: 46, endPoint x: 173, endPoint y: 62, distance: 61.2
click at [173, 62] on li "Locator LPPDCZ" at bounding box center [223, 57] width 109 height 42
drag, startPoint x: 212, startPoint y: 62, endPoint x: 169, endPoint y: 58, distance: 42.6
click at [169, 58] on input "LPPDCZ" at bounding box center [219, 58] width 100 height 21
paste input "OPOTOP"
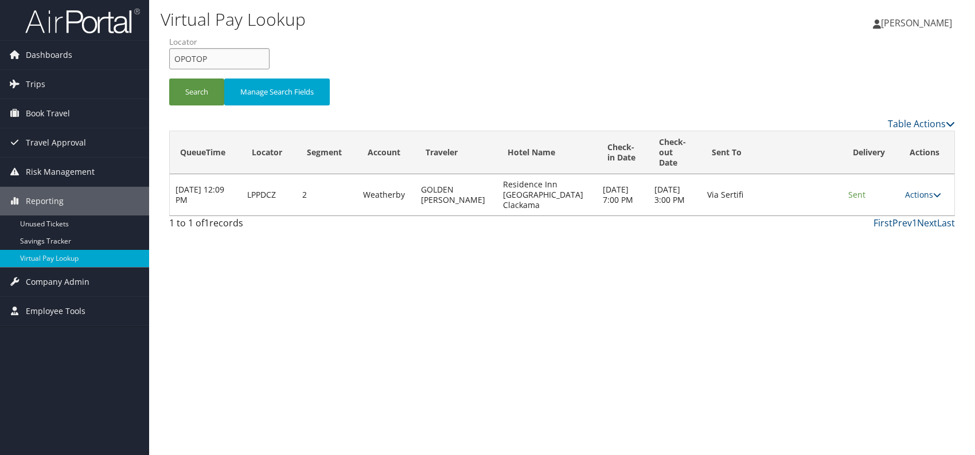
click at [194, 56] on input "OPOTOP" at bounding box center [219, 58] width 100 height 21
type input "OPOTOP"
click at [184, 87] on button "Search" at bounding box center [196, 92] width 55 height 27
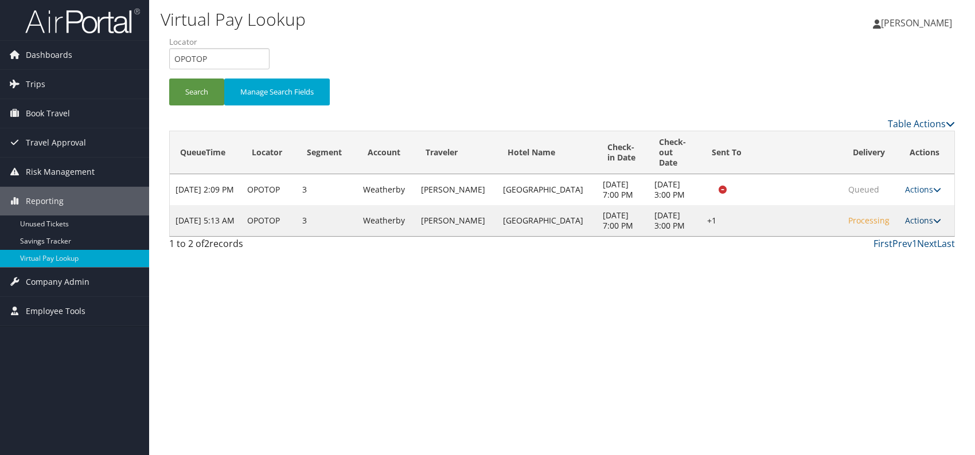
click at [929, 226] on link "Actions" at bounding box center [923, 220] width 36 height 11
click at [883, 260] on link "Logs" at bounding box center [887, 261] width 98 height 19
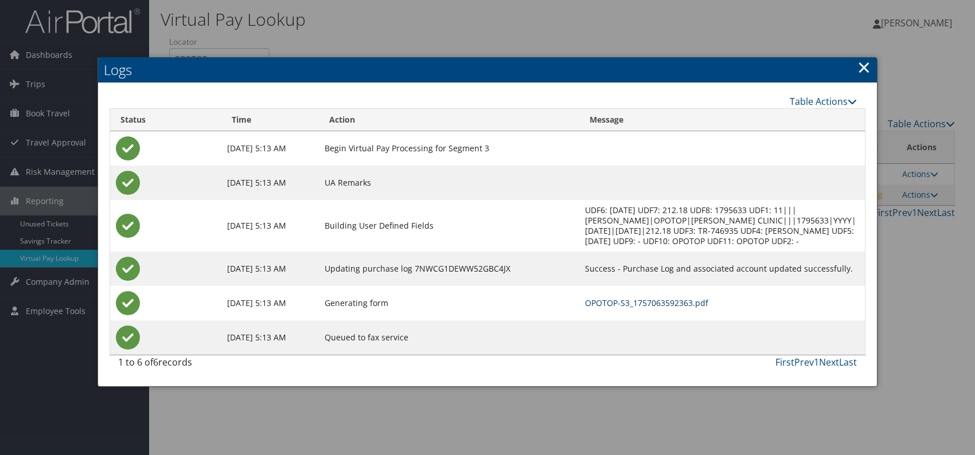
click at [639, 304] on link "OPOTOP-S3_1757063592363.pdf" at bounding box center [646, 303] width 123 height 11
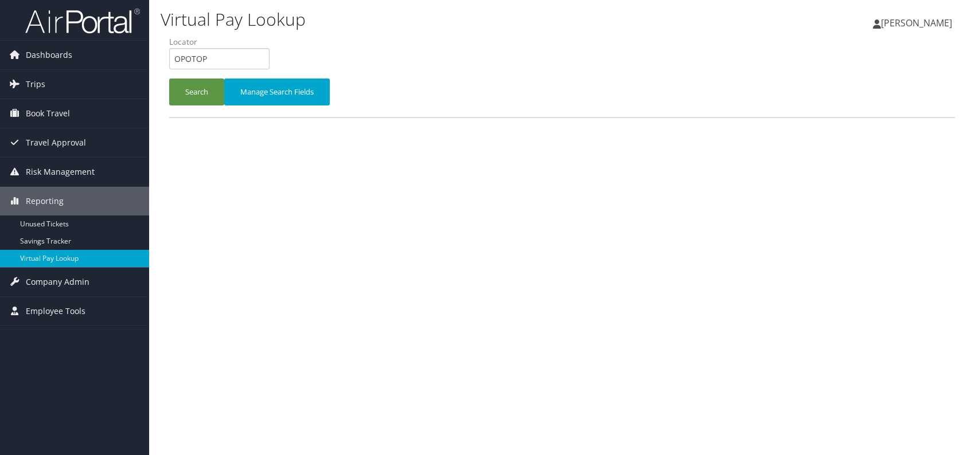
click at [180, 58] on input "OPOTOP" at bounding box center [219, 58] width 100 height 21
drag, startPoint x: 208, startPoint y: 58, endPoint x: 163, endPoint y: 57, distance: 44.7
click at [169, 57] on form "QueueTime Locator OPOTOP Segment Account Traveler Hotel Name Check-in Date Chec…" at bounding box center [561, 76] width 785 height 80
click at [185, 82] on button "Search" at bounding box center [196, 92] width 55 height 27
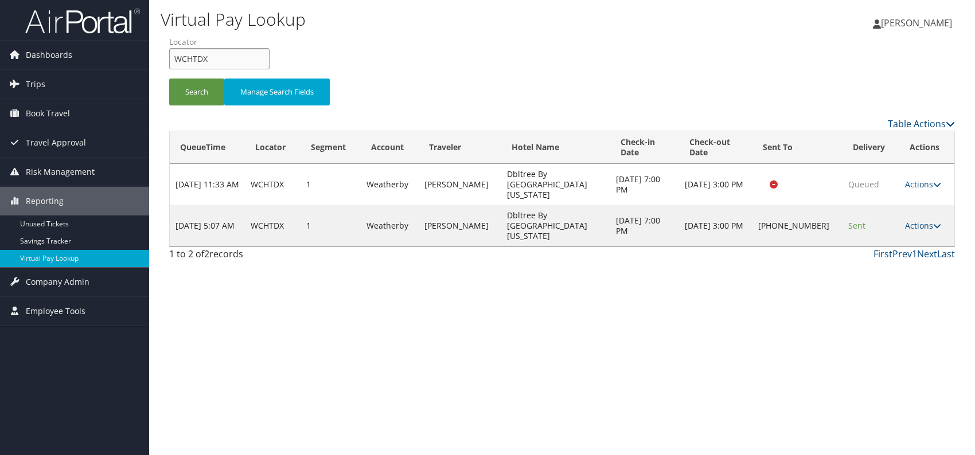
drag, startPoint x: 194, startPoint y: 54, endPoint x: 173, endPoint y: 56, distance: 21.2
click at [173, 56] on input "WCHTDX" at bounding box center [219, 58] width 100 height 21
paste input "IOWZE"
click at [193, 58] on input "IOWZEX" at bounding box center [219, 58] width 100 height 21
click at [194, 88] on button "Search" at bounding box center [196, 92] width 55 height 27
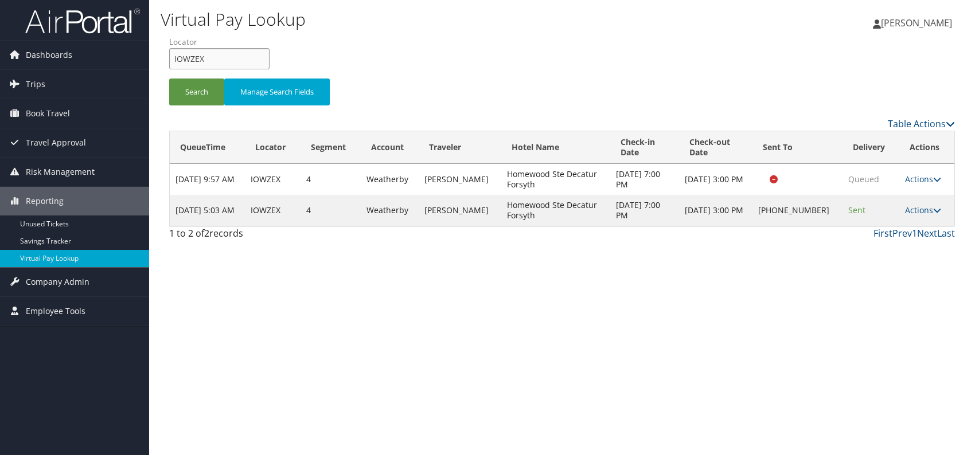
drag, startPoint x: 224, startPoint y: 57, endPoint x: 176, endPoint y: 60, distance: 48.2
click at [176, 60] on input "IOWZEX" at bounding box center [219, 58] width 100 height 21
type input "I"
paste input "LYNDZO"
type input "LYNDZO"
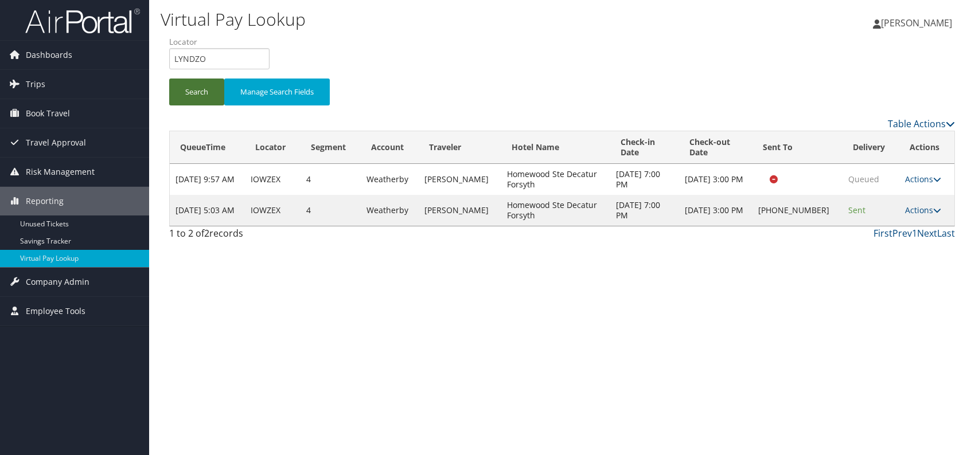
click at [201, 95] on button "Search" at bounding box center [196, 92] width 55 height 27
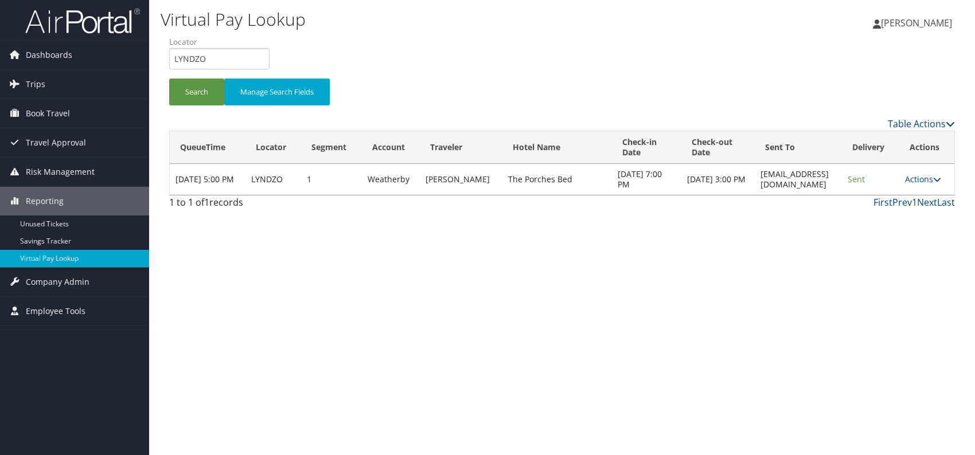
click at [459, 227] on div "Virtual Pay Lookup [PERSON_NAME] [PERSON_NAME] My Settings Travel Agency Contac…" at bounding box center [562, 227] width 826 height 455
